Goal: Task Accomplishment & Management: Manage account settings

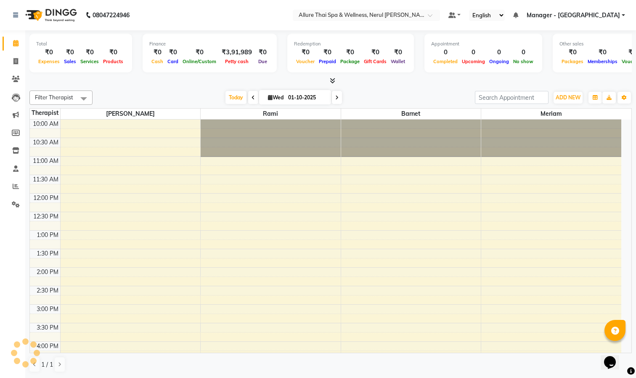
click at [403, 343] on div "10:00 AM 10:30 AM 11:00 AM 11:30 AM 12:00 PM 12:30 PM 1:00 PM 1:30 PM 2:00 PM 2…" at bounding box center [326, 323] width 592 height 407
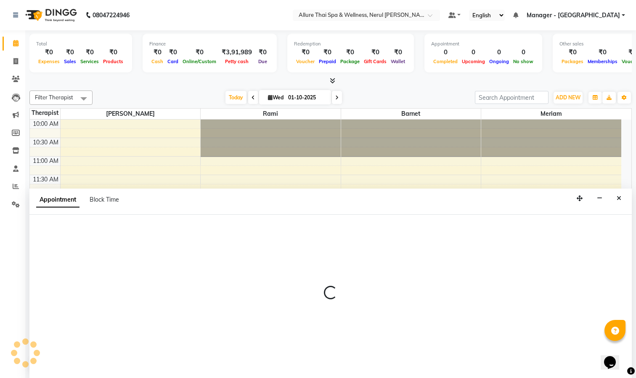
select select "91027"
select select "945"
select select "tentative"
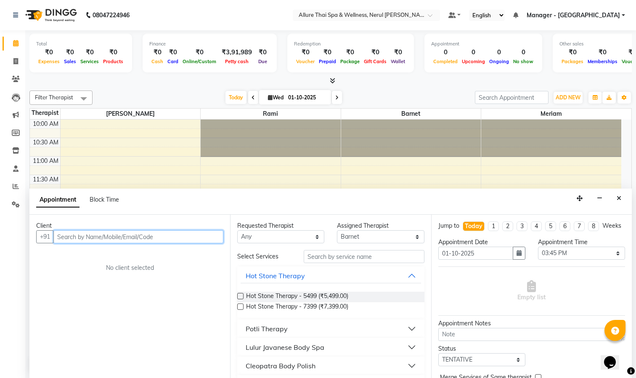
click at [110, 236] on input "text" at bounding box center [138, 236] width 170 height 13
paste input "Sonu"
type input "Sonu"
click at [204, 236] on span "Add Client" at bounding box center [206, 237] width 28 height 8
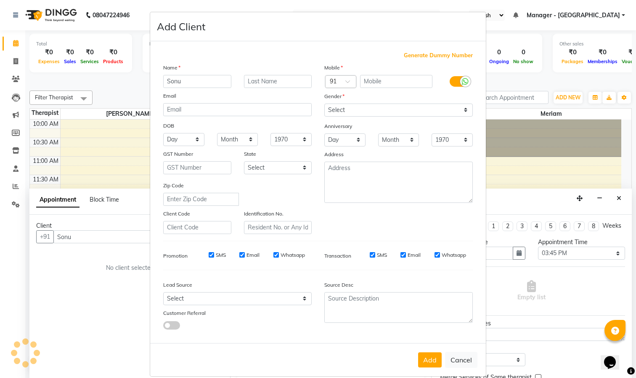
click at [414, 55] on span "Generate Dummy Number" at bounding box center [438, 55] width 69 height 8
type input "1378200000123"
checkbox input "false"
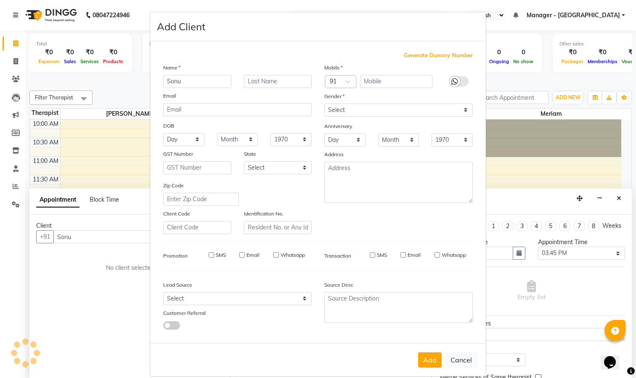
checkbox input "false"
click at [422, 359] on button "Add" at bounding box center [430, 359] width 24 height 15
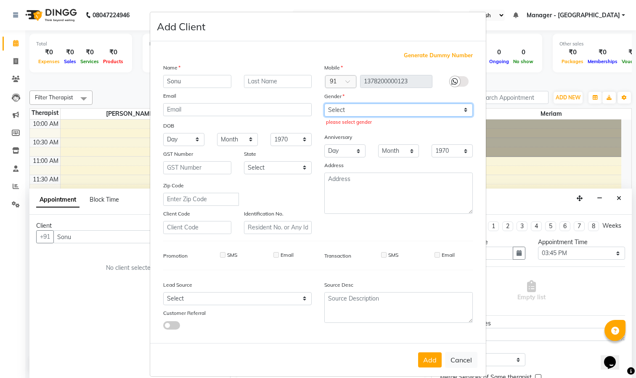
click at [354, 110] on select "Select [DEMOGRAPHIC_DATA] [DEMOGRAPHIC_DATA] Other Prefer Not To Say" at bounding box center [398, 110] width 149 height 13
select select "[DEMOGRAPHIC_DATA]"
click at [324, 104] on select "Select [DEMOGRAPHIC_DATA] [DEMOGRAPHIC_DATA] Other Prefer Not To Say" at bounding box center [398, 110] width 149 height 13
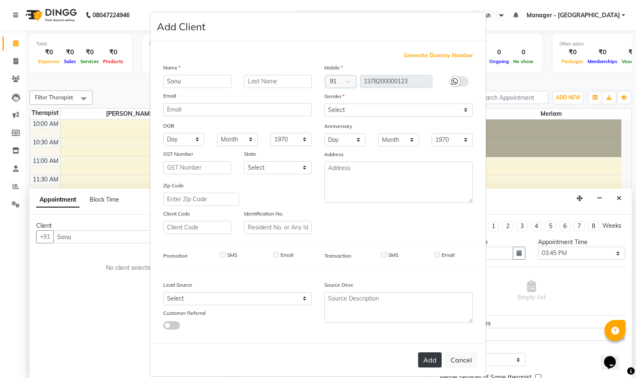
click at [425, 356] on button "Add" at bounding box center [430, 359] width 24 height 15
type input "1378200000123"
select select
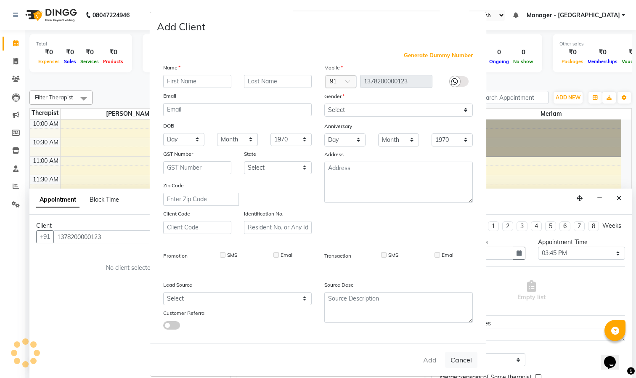
select select
checkbox input "false"
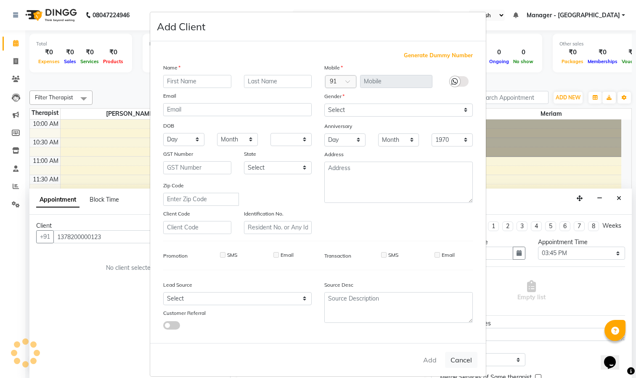
checkbox input "false"
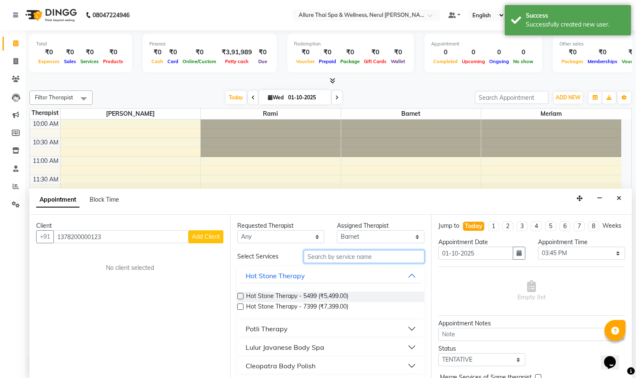
click at [341, 259] on input "text" at bounding box center [364, 256] width 120 height 13
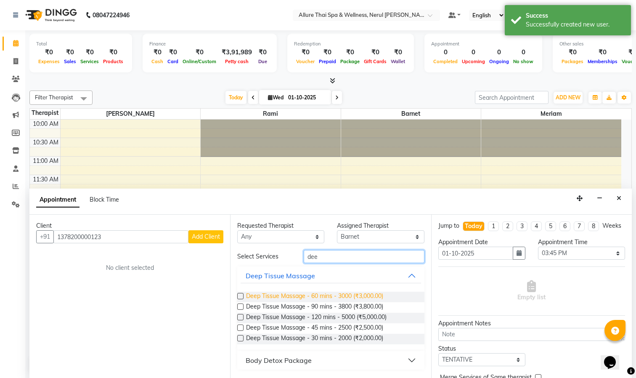
type input "dee"
click at [315, 294] on span "Deep Tissue Massage - 60 mins - 3000 (₹3,000.00)" at bounding box center [314, 297] width 137 height 11
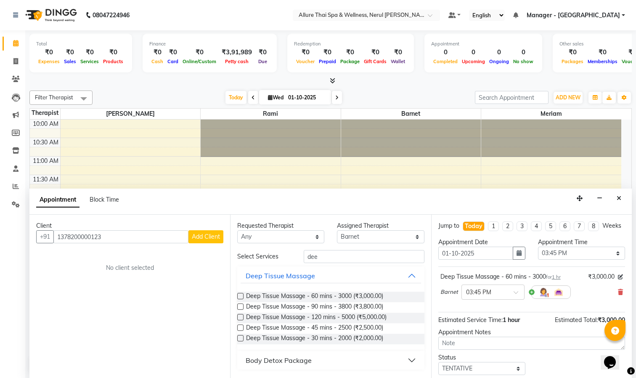
scroll to position [47, 0]
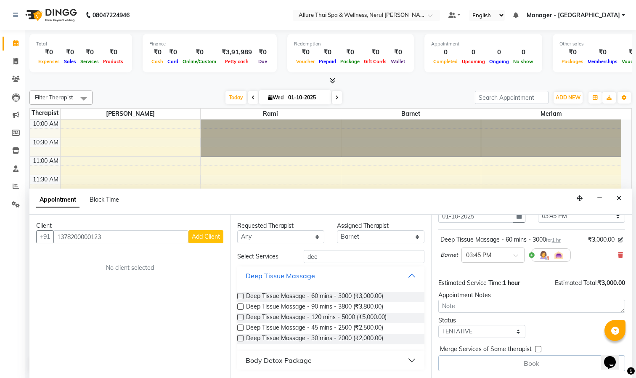
click at [501, 359] on div "Book" at bounding box center [531, 363] width 187 height 16
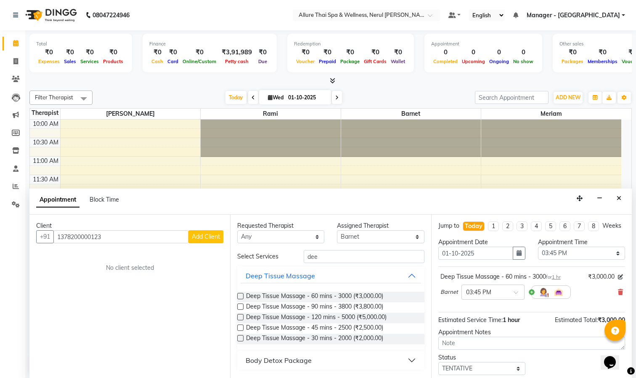
click at [240, 296] on label at bounding box center [240, 296] width 6 height 6
click at [240, 296] on input "checkbox" at bounding box center [239, 296] width 5 height 5
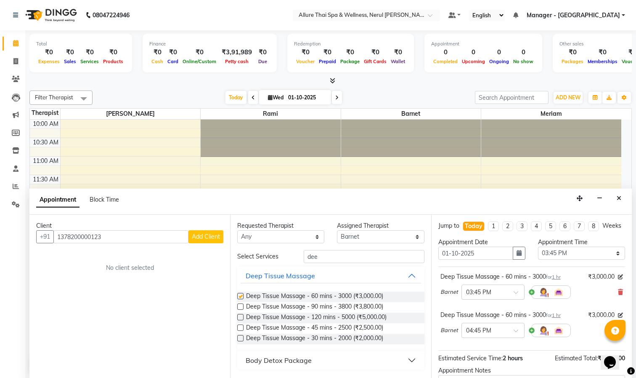
checkbox input "false"
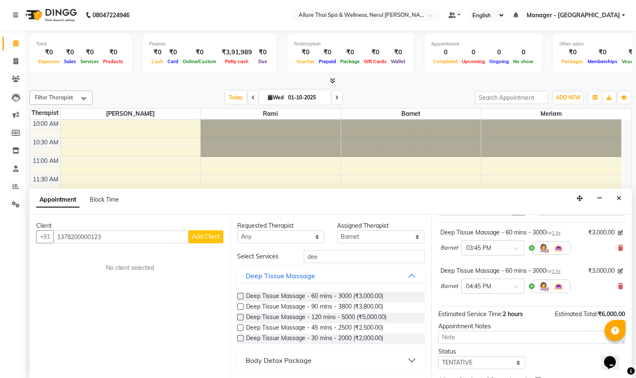
scroll to position [85, 0]
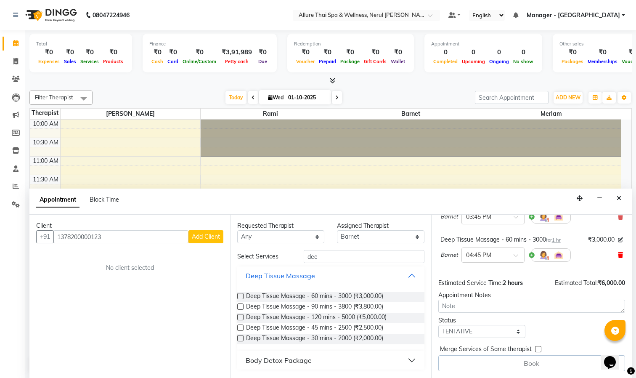
click at [618, 254] on icon at bounding box center [620, 255] width 5 height 6
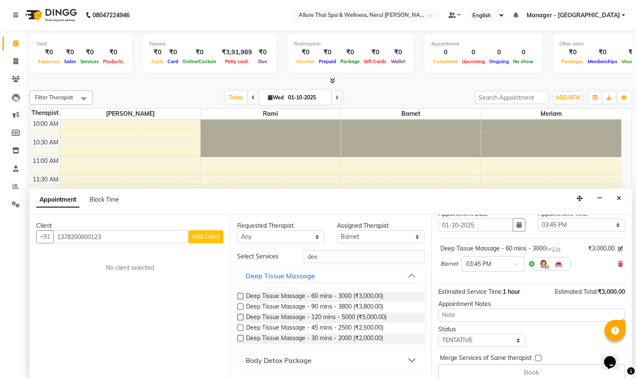
scroll to position [47, 0]
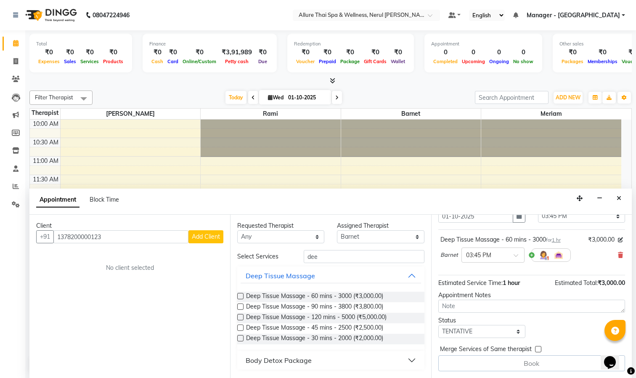
click at [506, 365] on div "Book" at bounding box center [531, 363] width 187 height 16
click at [538, 348] on label at bounding box center [538, 349] width 6 height 6
click at [538, 348] on input "checkbox" at bounding box center [537, 349] width 5 height 5
click at [535, 361] on div "Book" at bounding box center [531, 363] width 187 height 16
click at [537, 347] on label at bounding box center [538, 349] width 6 height 6
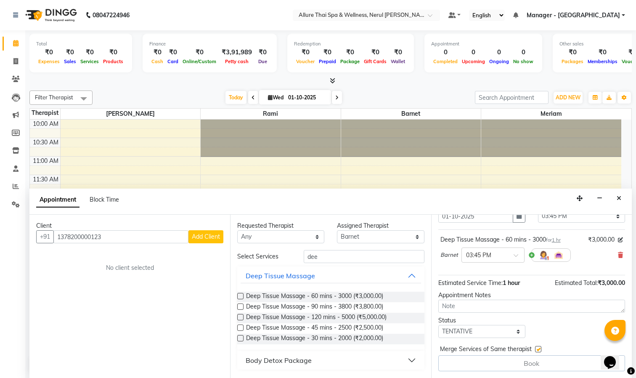
click at [537, 347] on input "checkbox" at bounding box center [537, 349] width 5 height 5
checkbox input "false"
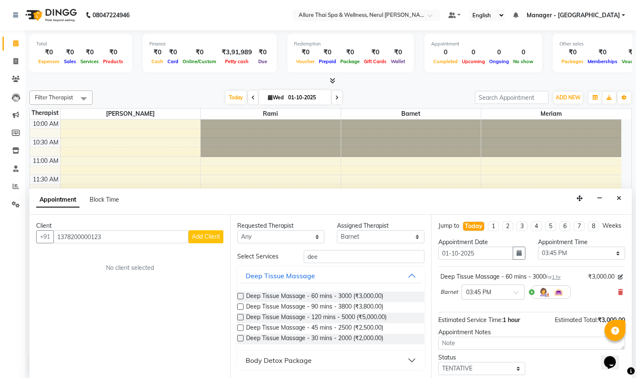
click at [488, 230] on li "1" at bounding box center [493, 226] width 11 height 10
type input "[DATE]"
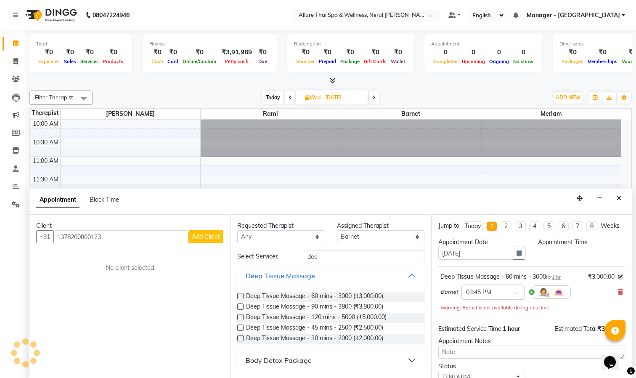
select select "945"
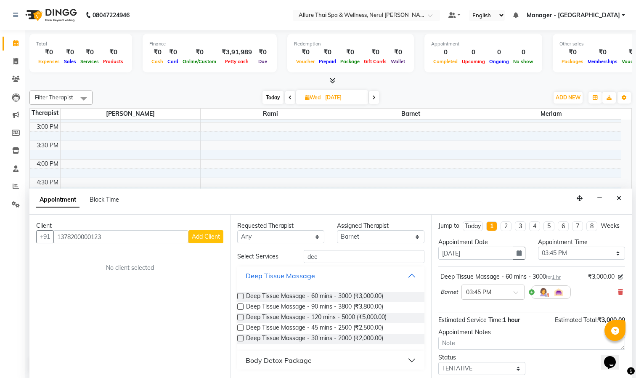
click at [465, 231] on li "Today" at bounding box center [473, 226] width 20 height 10
type input "01-10-2025"
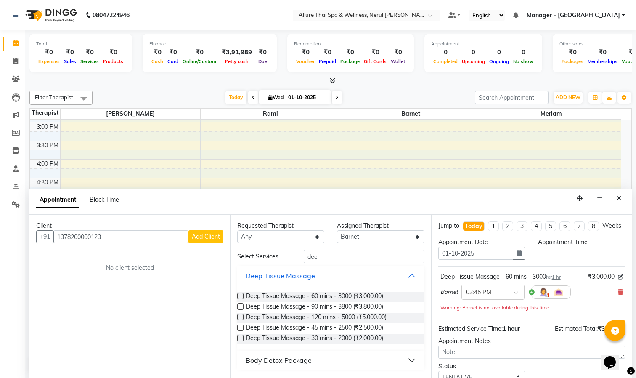
select select "945"
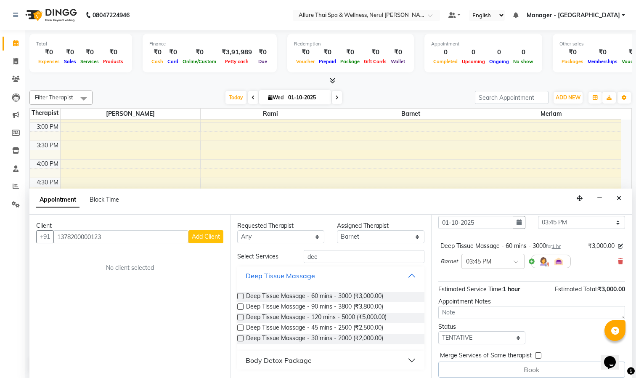
scroll to position [47, 0]
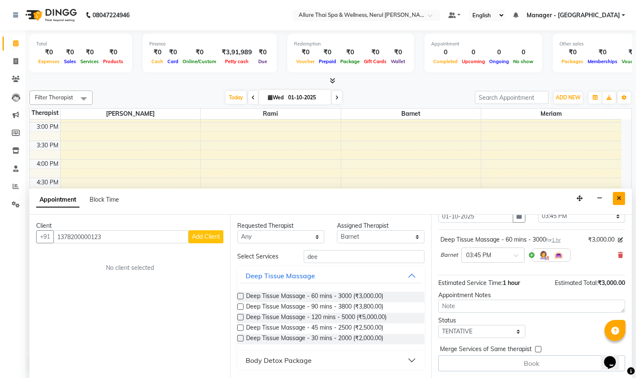
click at [619, 197] on icon "Close" at bounding box center [619, 198] width 5 height 6
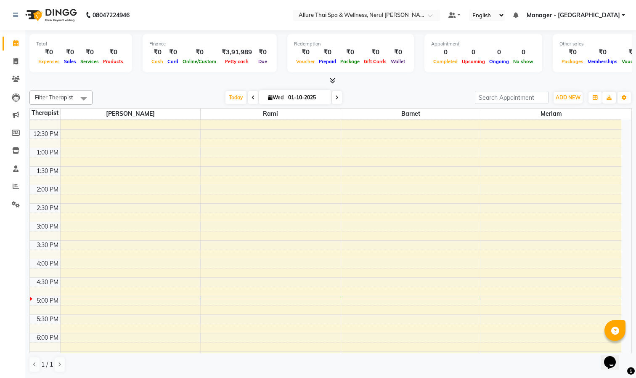
scroll to position [0, 0]
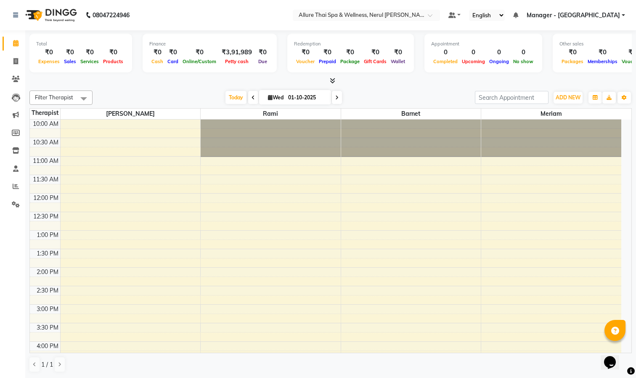
click at [169, 210] on div "10:00 AM 10:30 AM 11:00 AM 11:30 AM 12:00 PM 12:30 PM 1:00 PM 1:30 PM 2:00 PM 2…" at bounding box center [326, 323] width 592 height 407
select select "85288"
select select "tentative"
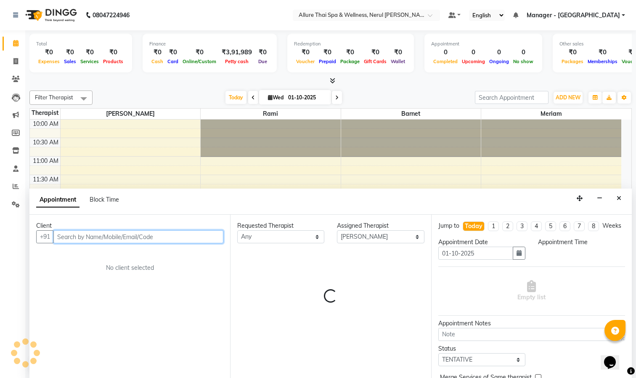
select select "735"
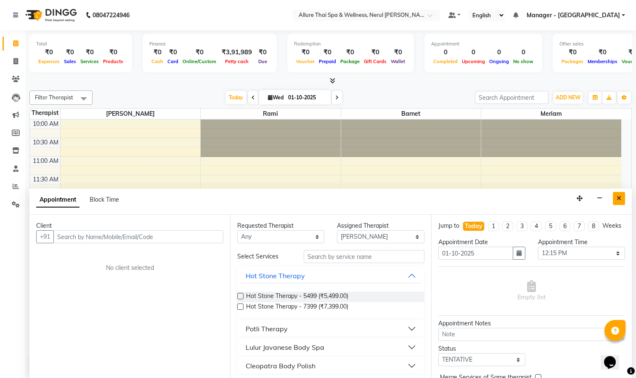
click at [619, 194] on button "Close" at bounding box center [619, 198] width 12 height 13
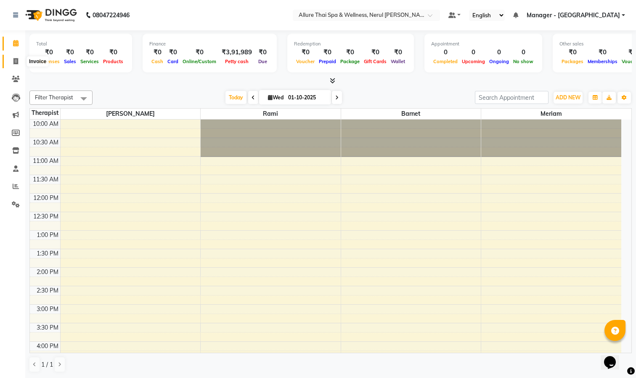
click at [16, 60] on icon at bounding box center [15, 61] width 5 height 6
select select "8529"
select select "service"
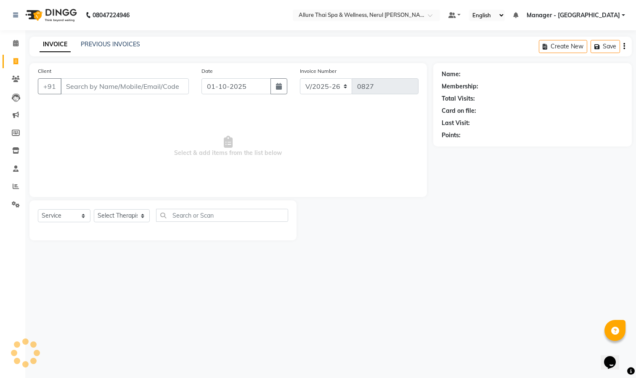
click at [119, 85] on input "Client" at bounding box center [125, 86] width 128 height 16
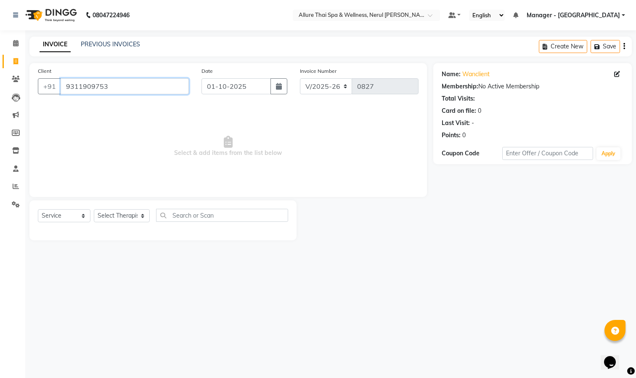
click at [130, 88] on input "9311909753" at bounding box center [125, 86] width 128 height 16
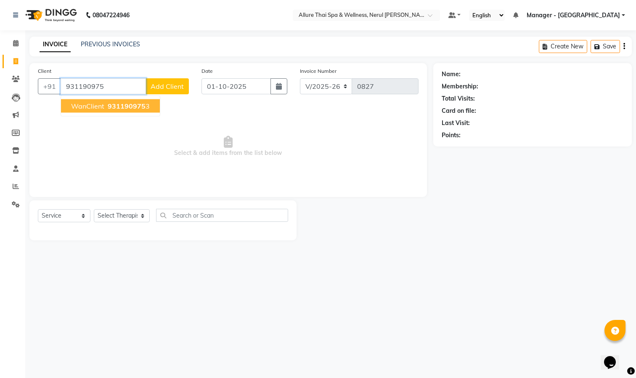
click at [124, 107] on span "931190975" at bounding box center [127, 106] width 38 height 8
type input "9311909753"
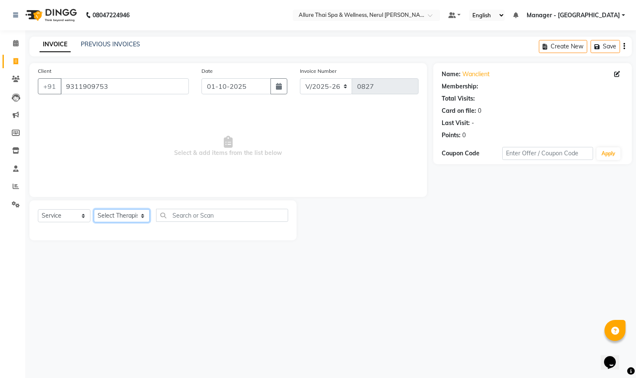
click at [116, 216] on select "Select Therapist Barnet Manager - [PERSON_NAME] [PERSON_NAME] [PERSON_NAME]" at bounding box center [122, 215] width 56 height 13
select select "85288"
click at [94, 210] on select "Select Therapist Barnet Manager - [PERSON_NAME] [PERSON_NAME] [PERSON_NAME]" at bounding box center [122, 215] width 56 height 13
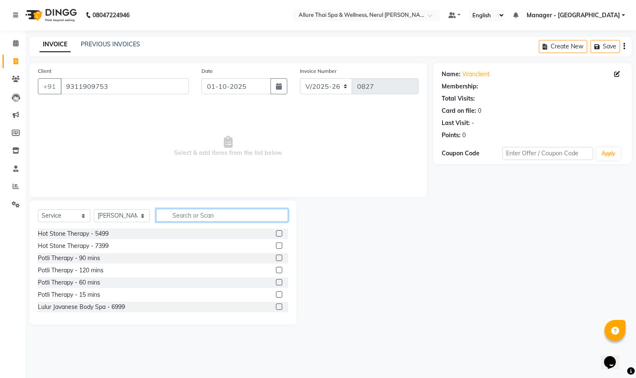
click at [231, 216] on input "text" at bounding box center [222, 215] width 132 height 13
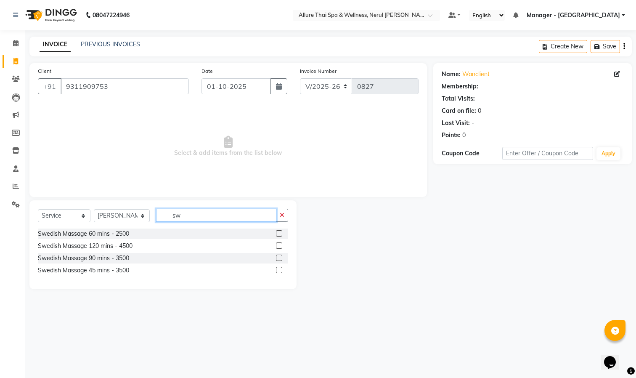
type input "sw"
click at [279, 258] on label at bounding box center [279, 258] width 6 height 6
click at [279, 258] on input "checkbox" at bounding box center [278, 257] width 5 height 5
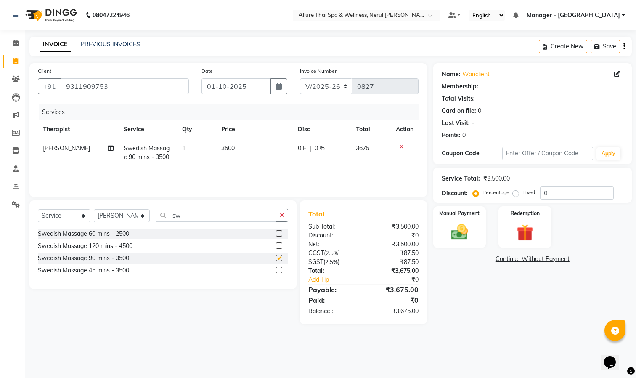
checkbox input "false"
click at [452, 223] on img at bounding box center [460, 232] width 28 height 20
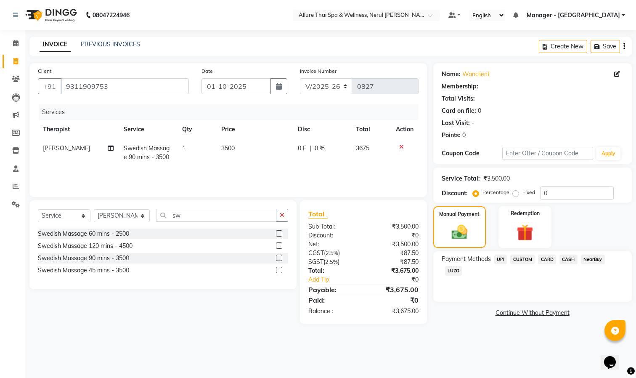
click at [501, 258] on span "UPI" at bounding box center [500, 260] width 13 height 10
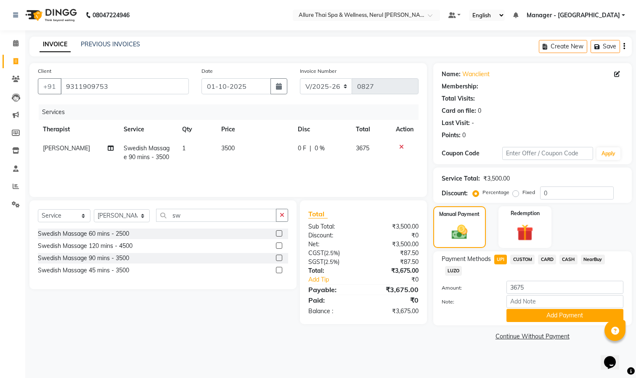
click at [523, 195] on label "Fixed" at bounding box center [529, 193] width 13 height 8
click at [515, 195] on input "Fixed" at bounding box center [518, 192] width 6 height 6
radio input "true"
click at [568, 194] on input "0" at bounding box center [577, 192] width 74 height 13
type input "175"
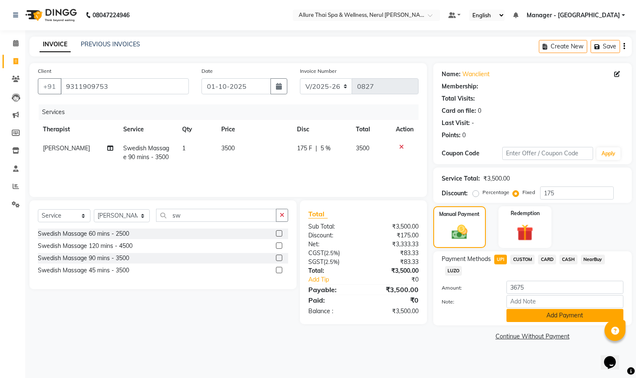
click at [542, 312] on button "Add Payment" at bounding box center [565, 315] width 117 height 13
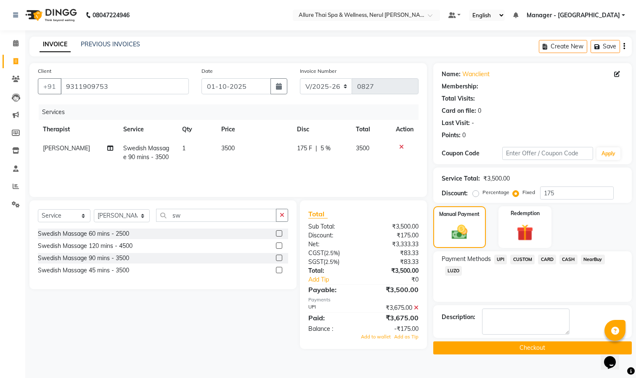
click at [415, 306] on icon at bounding box center [416, 308] width 5 height 6
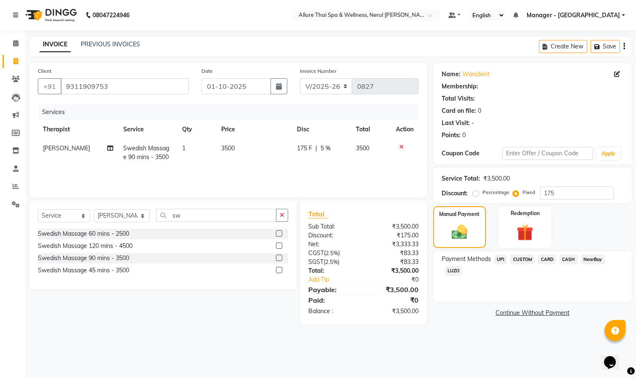
click at [500, 260] on span "UPI" at bounding box center [500, 260] width 13 height 10
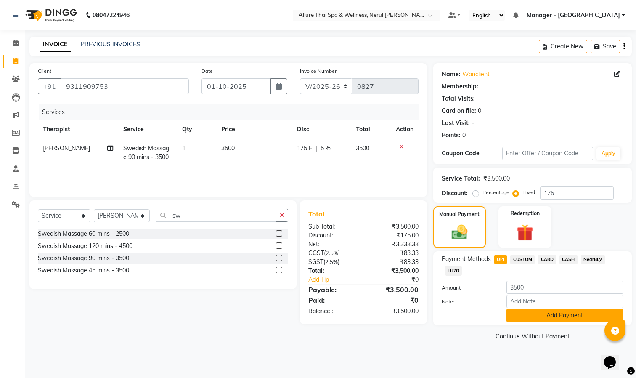
click at [542, 317] on button "Add Payment" at bounding box center [565, 315] width 117 height 13
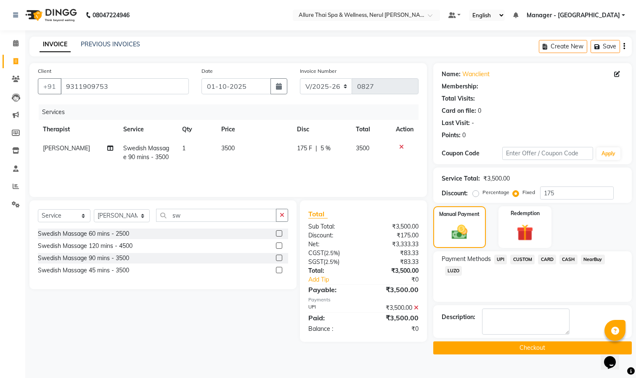
click at [524, 347] on button "Checkout" at bounding box center [532, 347] width 199 height 13
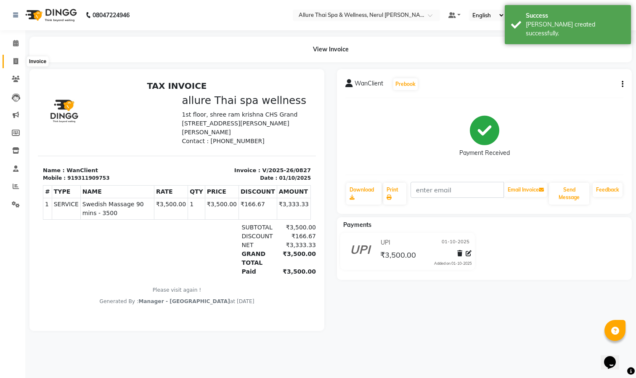
click at [18, 57] on span at bounding box center [15, 62] width 15 height 10
select select "service"
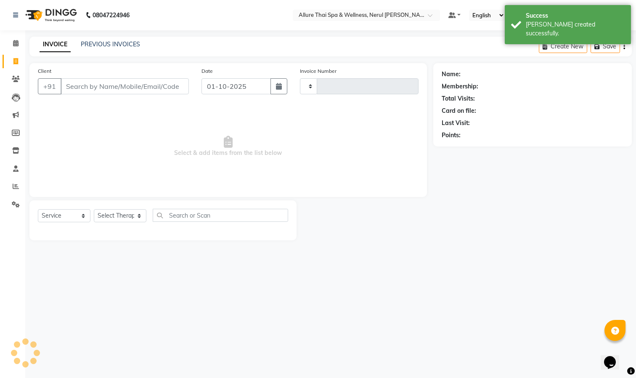
type input "0828"
select select "8529"
click at [101, 42] on link "PREVIOUS INVOICES" at bounding box center [110, 44] width 59 height 8
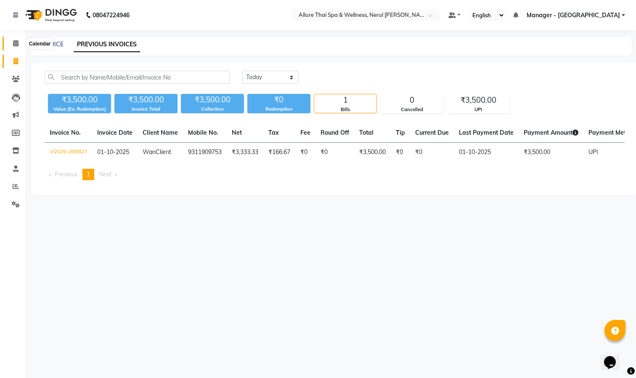
click at [15, 42] on icon at bounding box center [15, 43] width 5 height 6
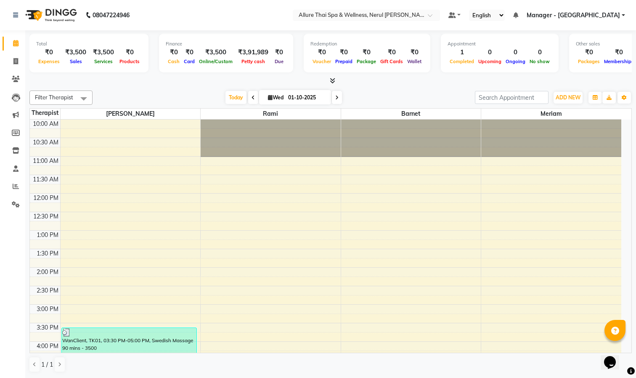
click at [431, 350] on div "10:00 AM 10:30 AM 11:00 AM 11:30 AM 12:00 PM 12:30 PM 1:00 PM 1:30 PM 2:00 PM 2…" at bounding box center [326, 323] width 592 height 407
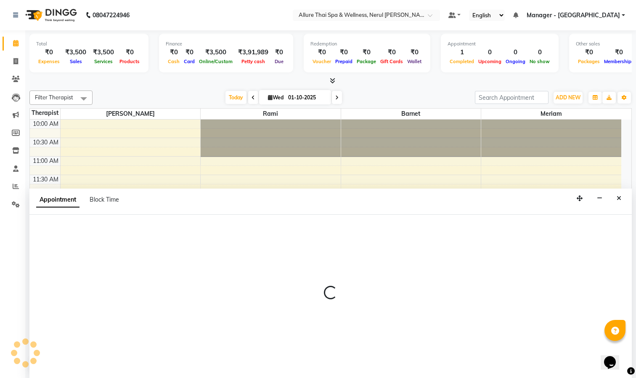
select select "91027"
select select "960"
select select "tentative"
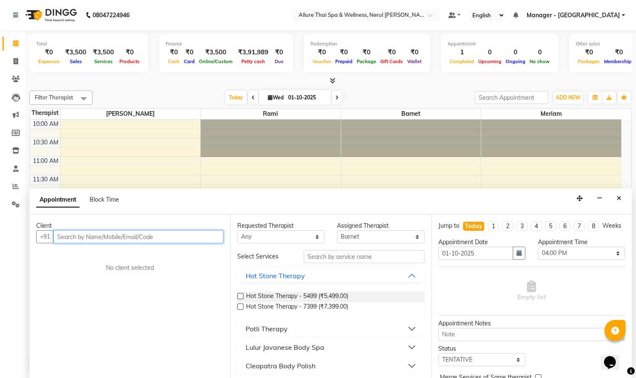
click at [172, 238] on input "text" at bounding box center [138, 236] width 170 height 13
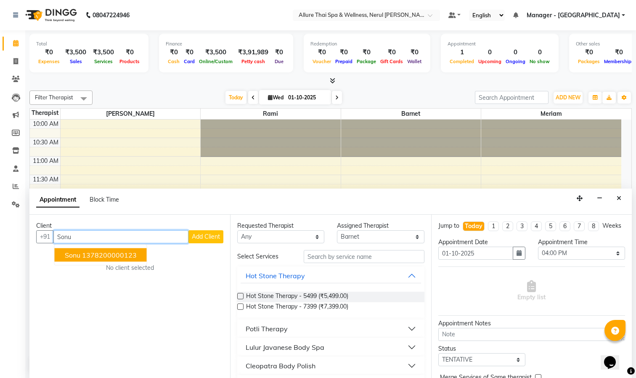
click at [120, 252] on ngb-highlight "1378200000123" at bounding box center [109, 255] width 55 height 8
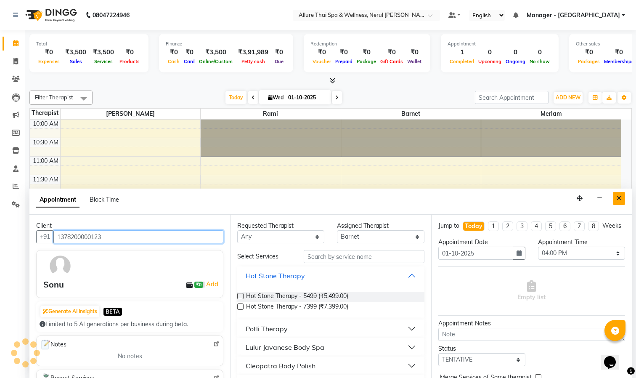
type input "1378200000123"
click at [617, 198] on icon "Close" at bounding box center [619, 198] width 5 height 6
